Goal: Task Accomplishment & Management: Manage account settings

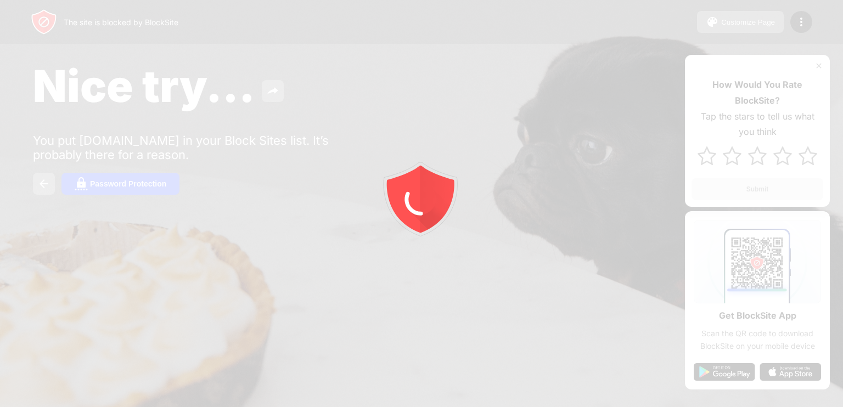
drag, startPoint x: 0, startPoint y: 0, endPoint x: 530, endPoint y: 97, distance: 538.6
click at [530, 97] on div at bounding box center [421, 203] width 843 height 407
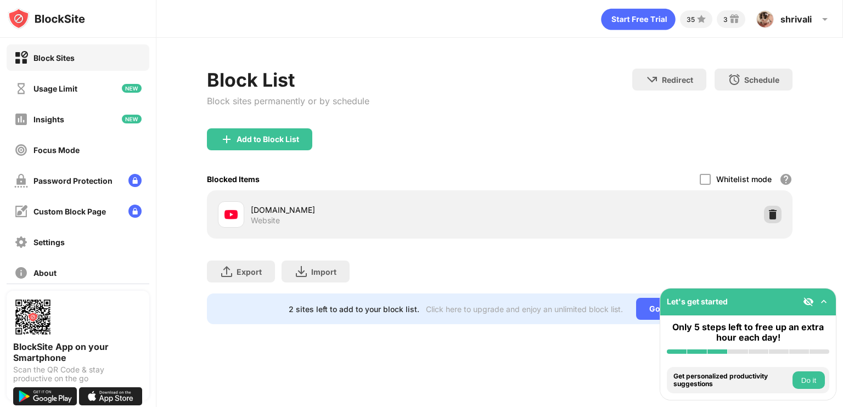
click at [769, 211] on img at bounding box center [773, 214] width 11 height 11
